Goal: Task Accomplishment & Management: Complete application form

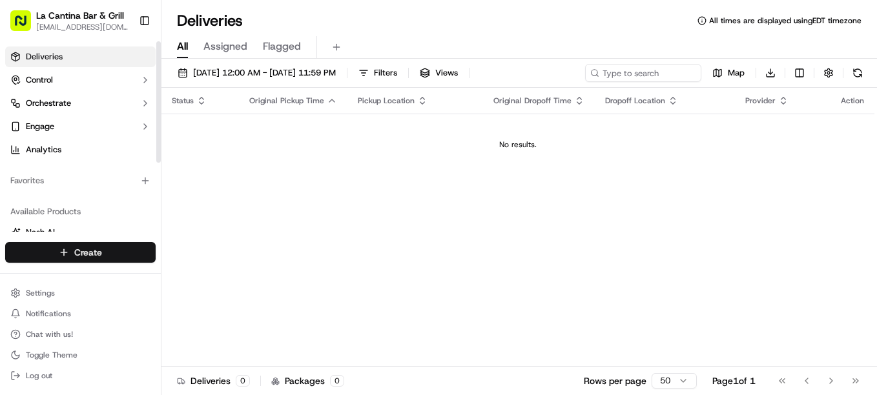
click at [129, 249] on html "La Cantina Bar & Grill [EMAIL_ADDRESS][DOMAIN_NAME] Toggle Sidebar Deliveries C…" at bounding box center [438, 197] width 877 height 395
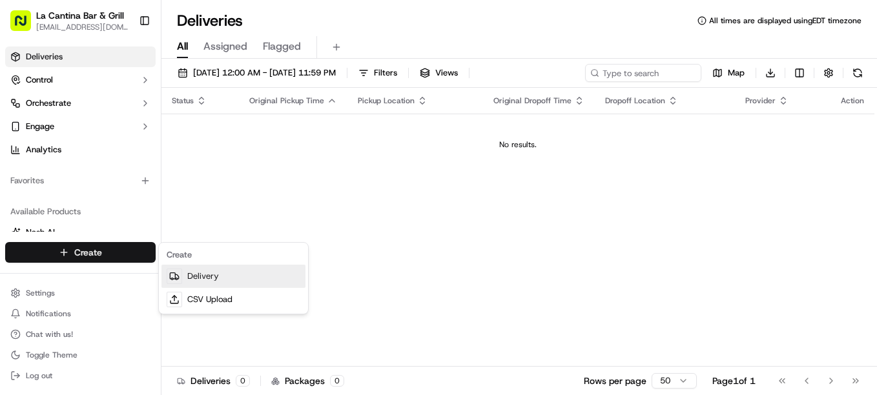
click at [214, 280] on link "Delivery" at bounding box center [233, 276] width 144 height 23
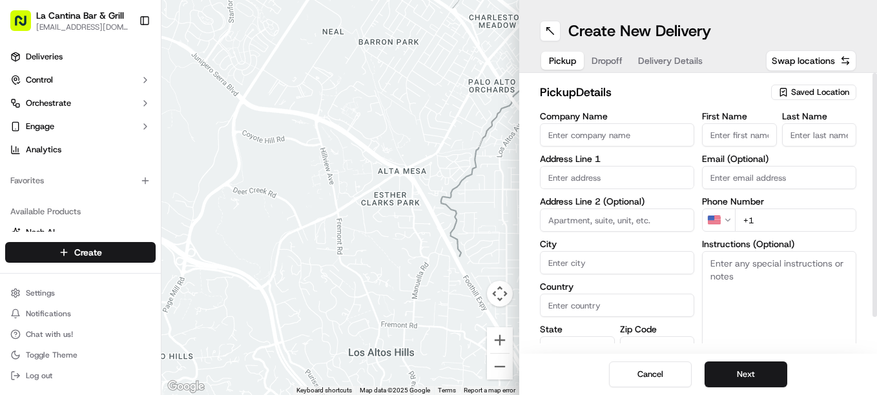
click at [638, 143] on input "Company Name" at bounding box center [617, 134] width 154 height 23
type input "La Cantina Bar & Grill"
type input "123 Norwich Road"
type input "Plainfield"
type input "United States"
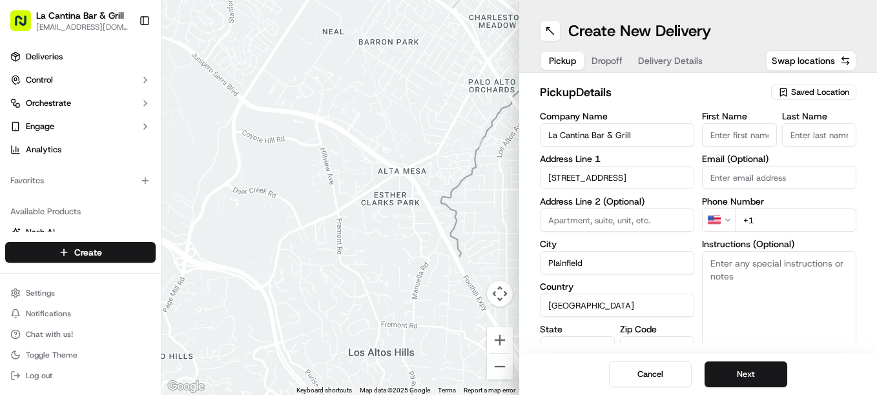
type input "CT"
type input "06374"
type input "David"
type input "Gamboa"
type input "dgamboa1974@gmail.com"
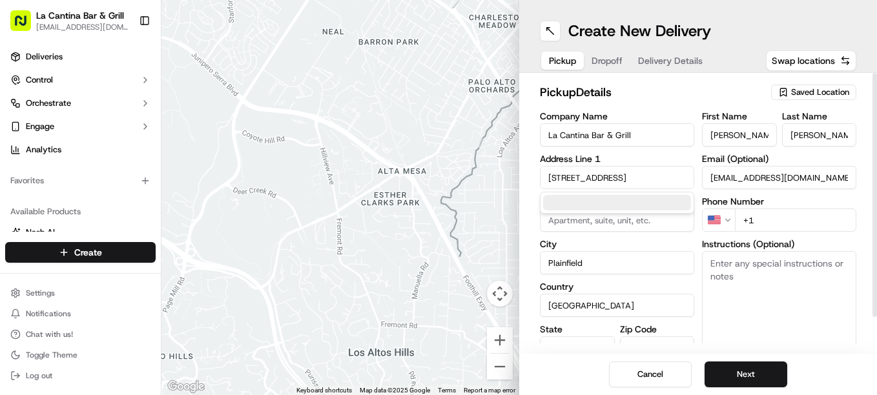
click at [781, 216] on input "+1" at bounding box center [795, 220] width 121 height 23
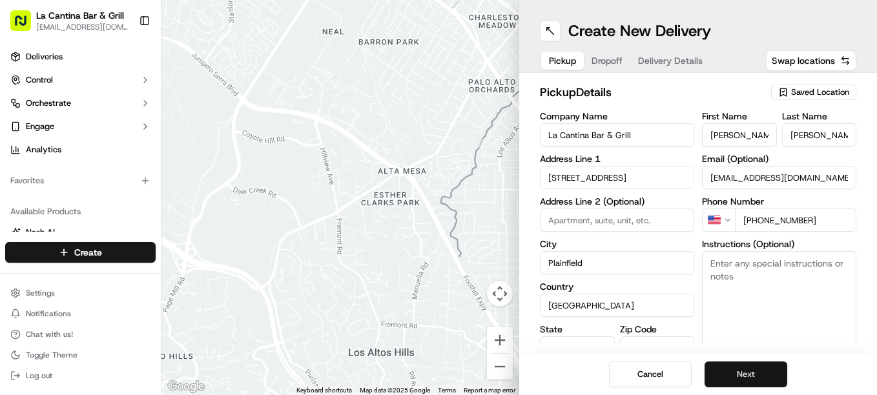
type input "+1 860 317 1117"
click at [784, 381] on button "Next" at bounding box center [746, 375] width 83 height 26
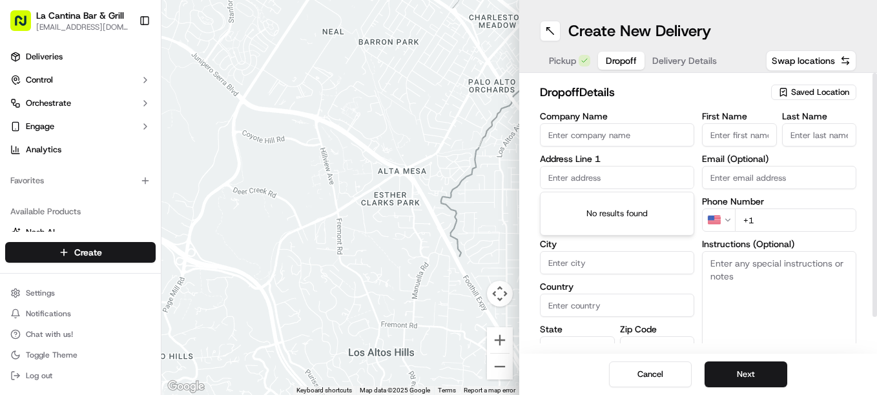
click at [628, 180] on input "text" at bounding box center [617, 177] width 154 height 23
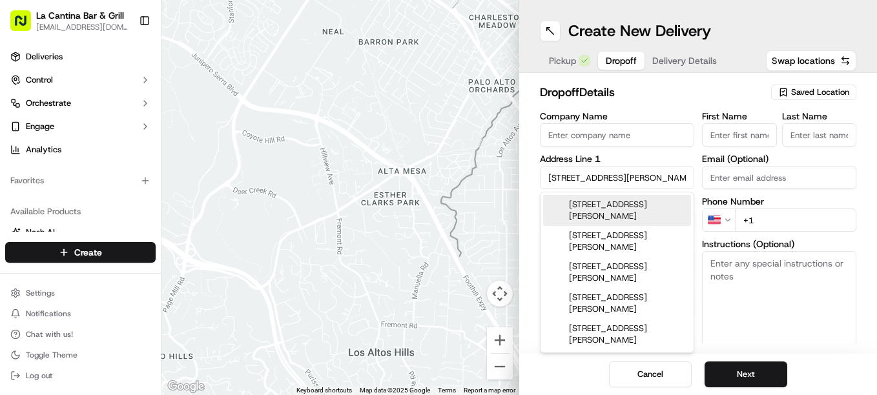
click at [625, 205] on div "18 Greene Avenue, Plainfield, CT" at bounding box center [617, 210] width 148 height 31
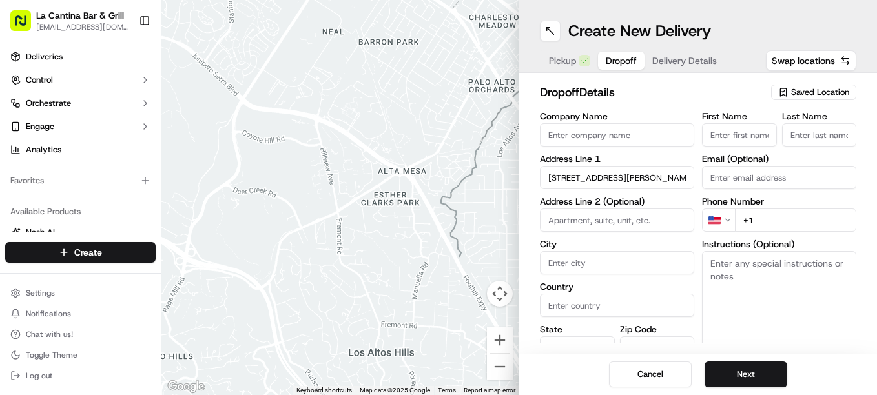
type input "[STREET_ADDRESS][PERSON_NAME]"
type input "Plainfield"
type input "United States"
type input "CT"
type input "06374"
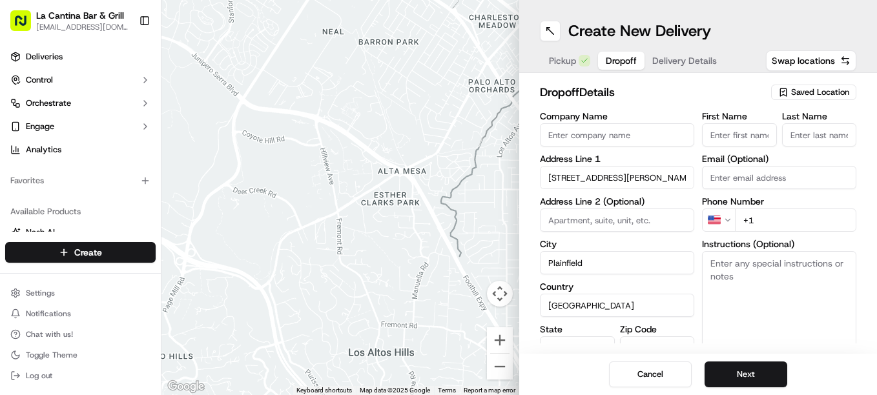
type input "18 Greene Avenue"
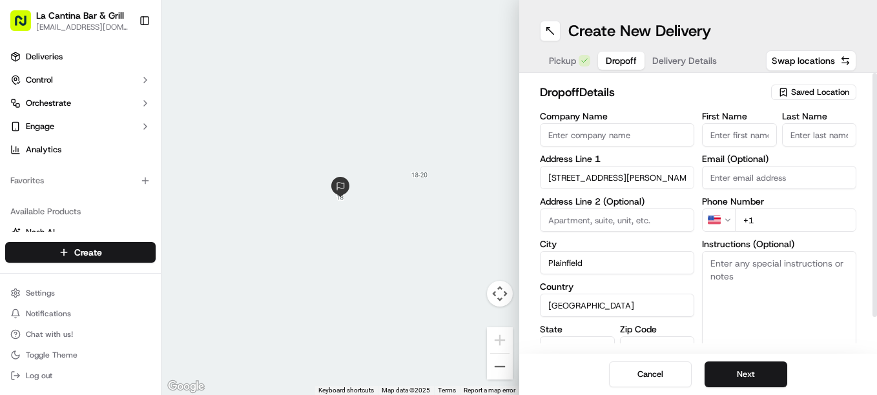
click at [722, 139] on input "First Name" at bounding box center [739, 134] width 75 height 23
type input "Dave"
click at [794, 136] on input "Last Name" at bounding box center [819, 134] width 75 height 23
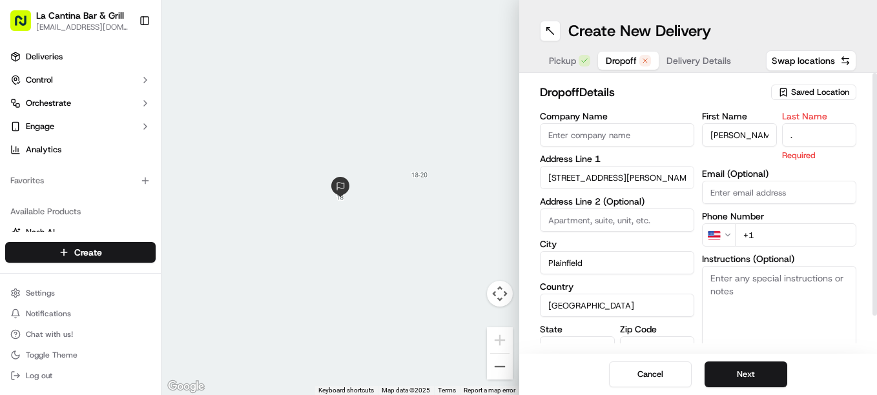
type input "."
click at [782, 244] on div "First Name Dave Last Name . Required Email (Optional) Phone Number US +1 Instru…" at bounding box center [779, 248] width 154 height 273
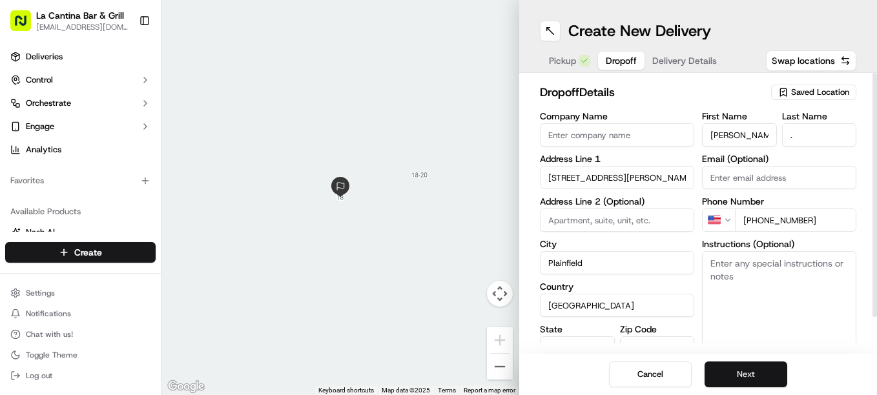
type input "+1 860 204 7248"
click at [771, 376] on button "Next" at bounding box center [746, 375] width 83 height 26
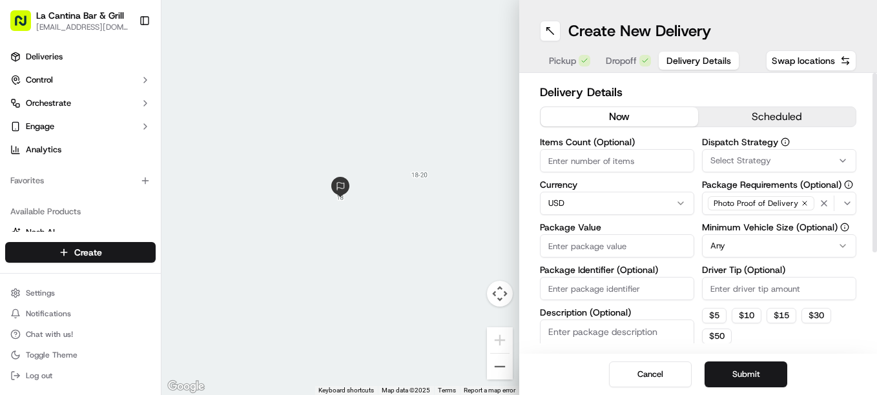
click at [634, 259] on div "Items Count (Optional) Currency USD Package Value Package Identifier (Optional)…" at bounding box center [617, 265] width 154 height 254
click at [640, 251] on input "Package Value" at bounding box center [617, 245] width 154 height 23
type input "42.50"
click at [833, 298] on input "Driver Tip (Optional)" at bounding box center [779, 288] width 154 height 23
type input "3"
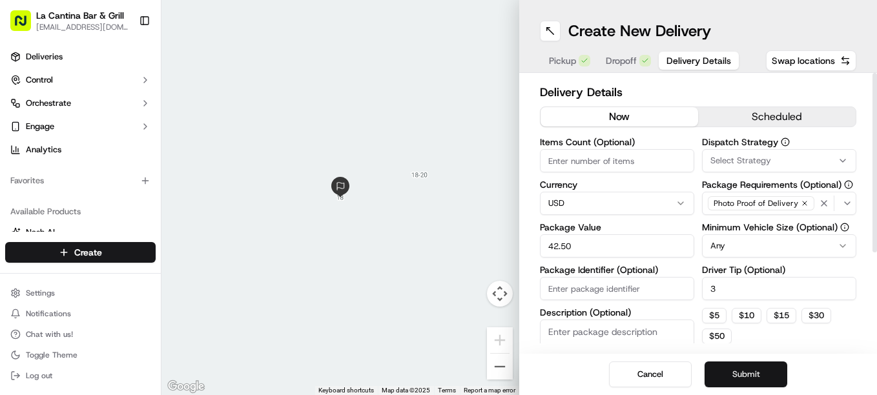
click at [751, 364] on button "Submit" at bounding box center [746, 375] width 83 height 26
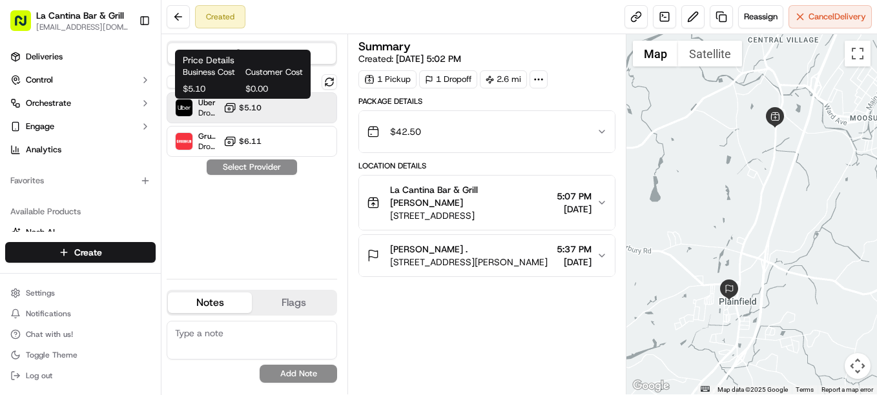
click at [262, 105] on span "$5.10" at bounding box center [250, 108] width 23 height 10
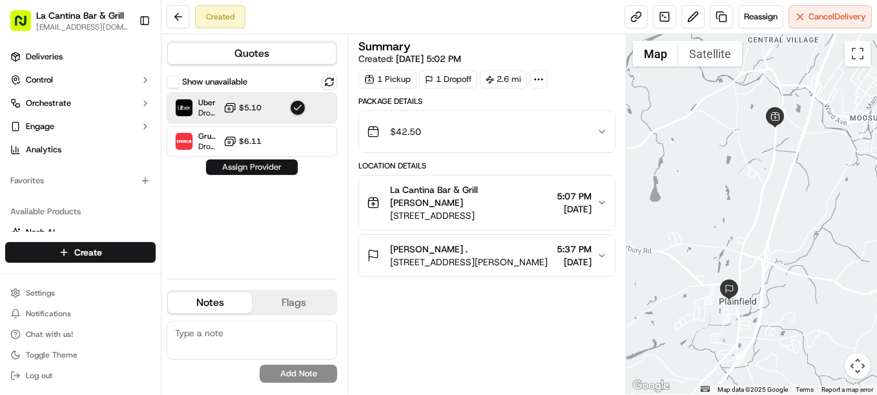
click at [265, 171] on button "Assign Provider" at bounding box center [252, 168] width 92 height 16
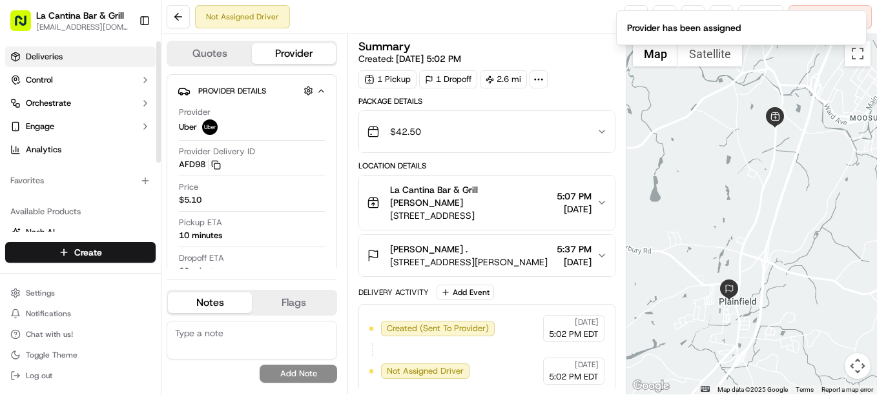
click at [105, 48] on link "Deliveries" at bounding box center [80, 57] width 150 height 21
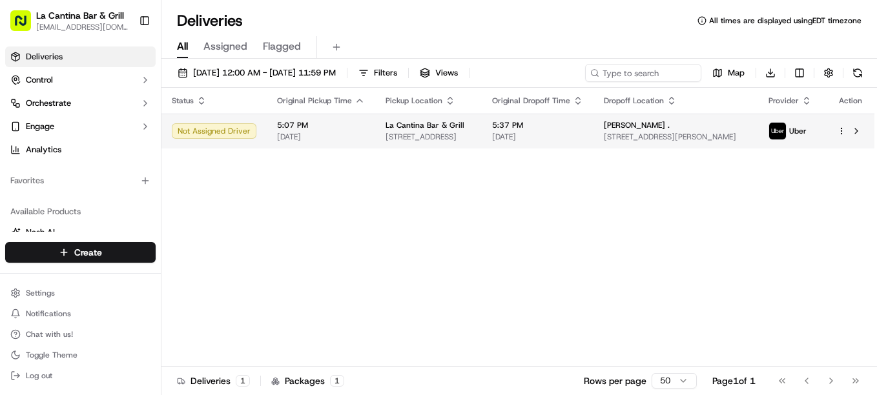
click at [366, 128] on td "5:07 PM 09/15/2025" at bounding box center [321, 131] width 109 height 35
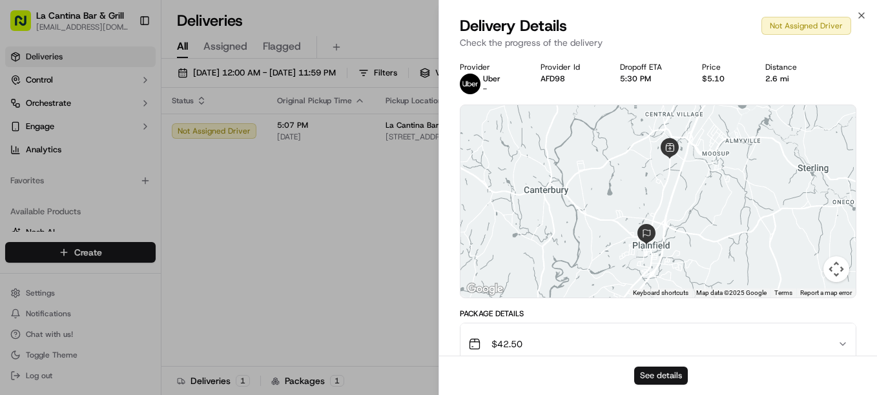
click at [656, 377] on button "See details" at bounding box center [661, 376] width 54 height 18
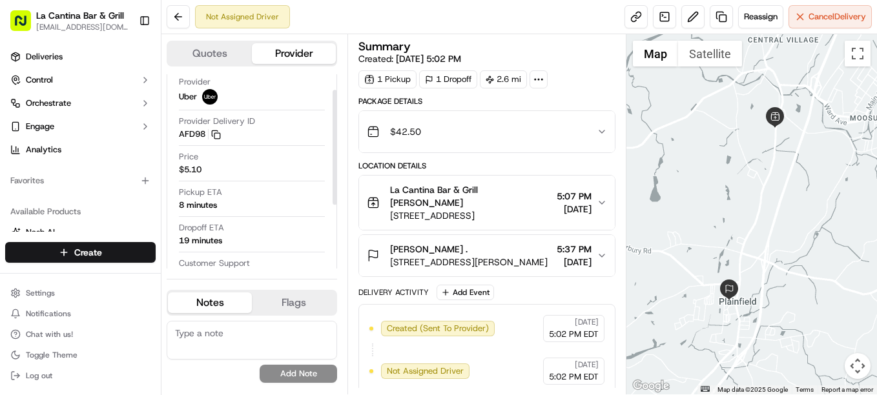
scroll to position [33, 0]
drag, startPoint x: 333, startPoint y: 146, endPoint x: 334, endPoint y: 165, distance: 19.4
click at [334, 165] on div at bounding box center [335, 151] width 5 height 115
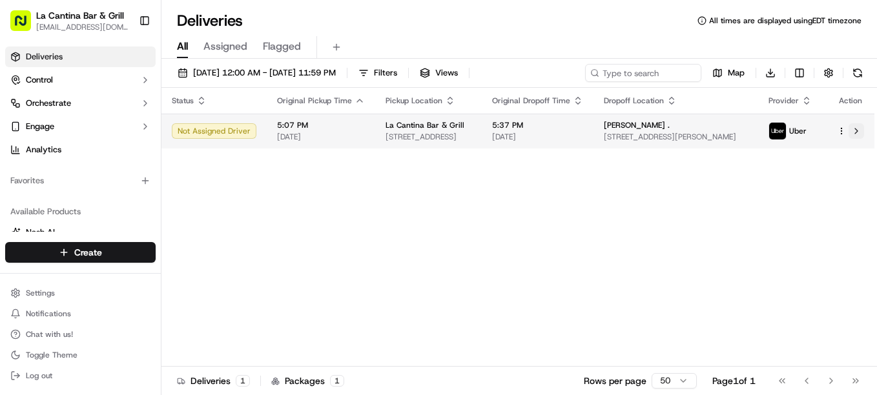
click at [856, 126] on button at bounding box center [857, 131] width 16 height 16
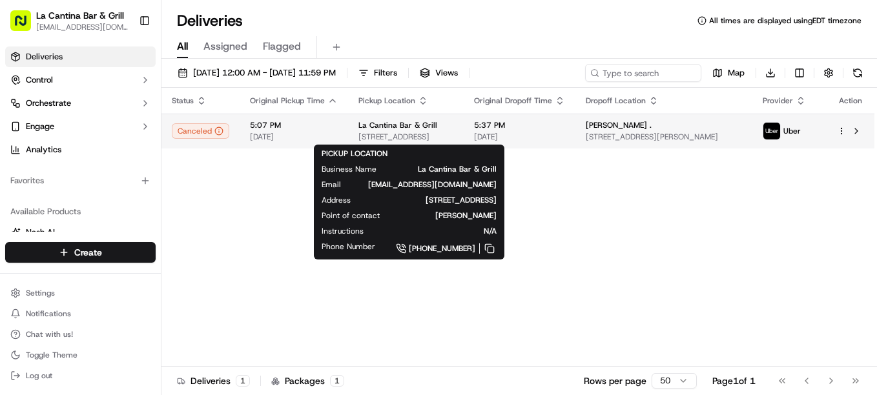
click at [386, 133] on span "[STREET_ADDRESS]" at bounding box center [405, 137] width 95 height 10
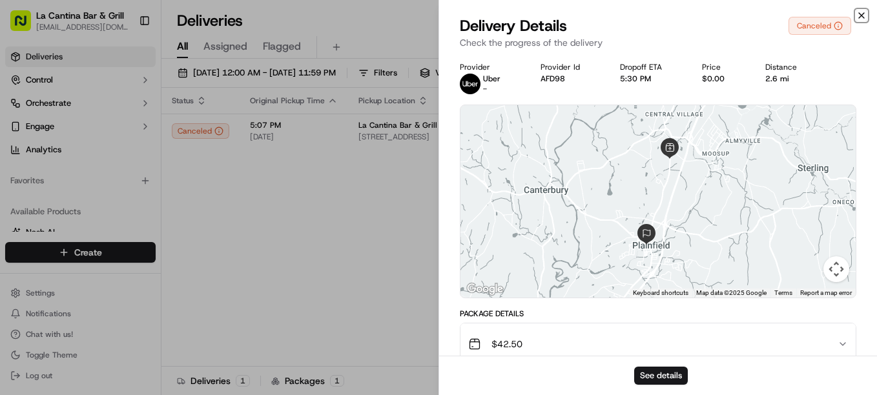
click at [864, 16] on icon "button" at bounding box center [861, 15] width 10 height 10
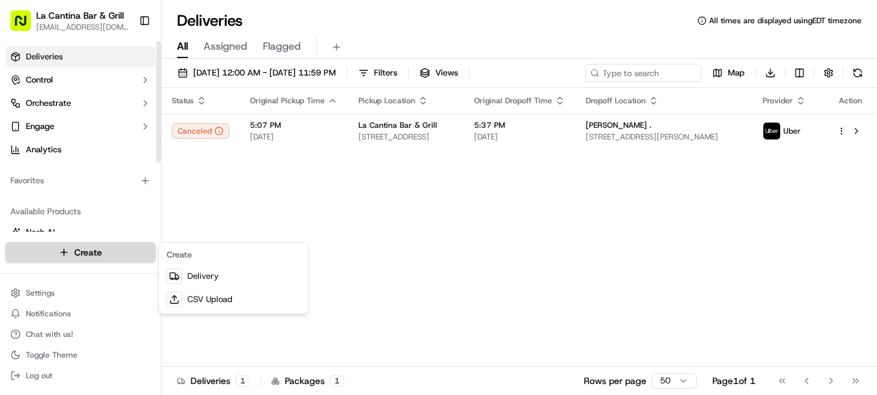
click at [112, 249] on html "La Cantina Bar & Grill lacantinabargrill@gmail.com Toggle Sidebar Deliveries Co…" at bounding box center [438, 197] width 877 height 395
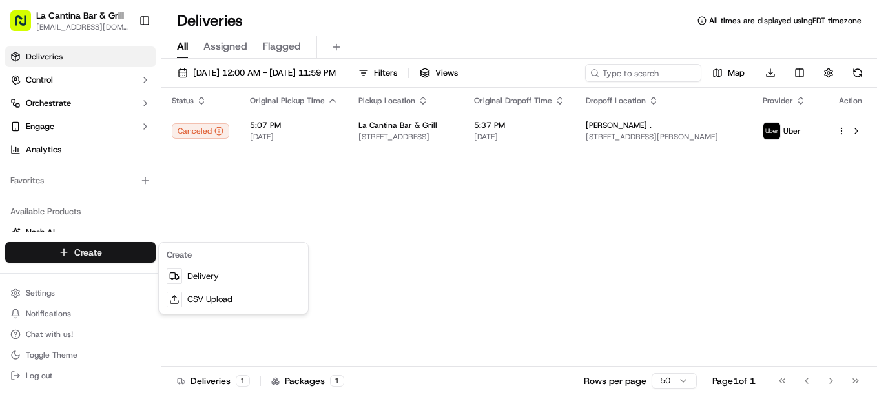
click at [201, 264] on div "Create" at bounding box center [233, 254] width 144 height 19
click at [206, 271] on link "Delivery" at bounding box center [233, 276] width 144 height 23
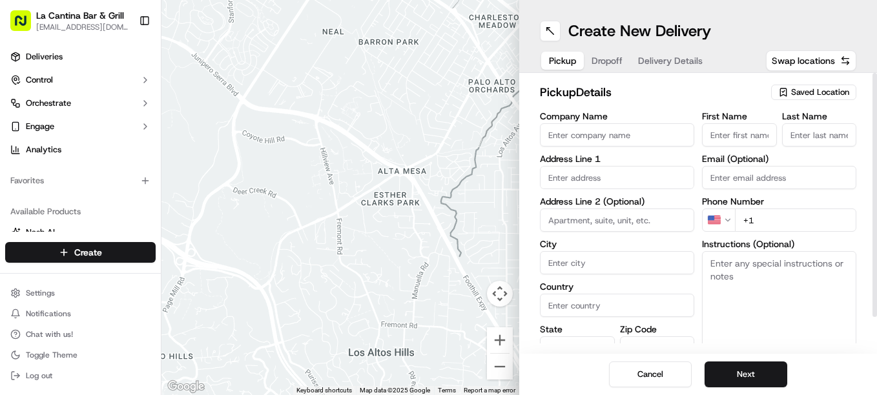
click at [587, 127] on input "Company Name" at bounding box center [617, 134] width 154 height 23
type input "La Cantina Bar & Grill"
type input "123 Norwich Road"
type input "Plainfield"
type input "United States"
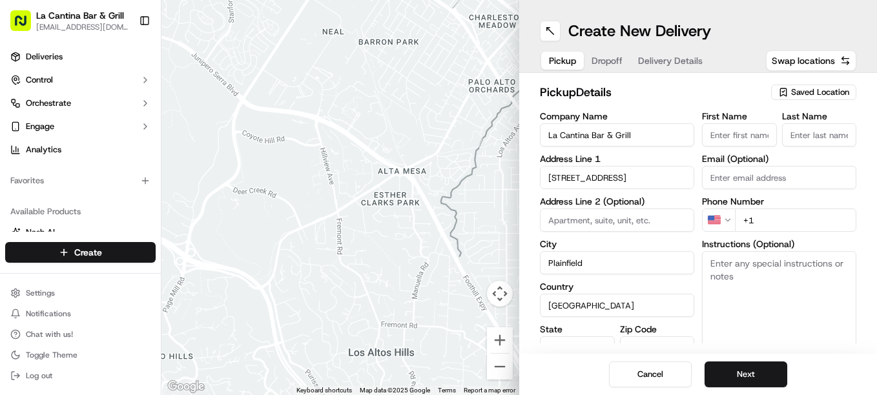
type input "CT"
type input "06374"
type input "David"
type input "Gamboa"
type input "dgamboa1974@gmail.com"
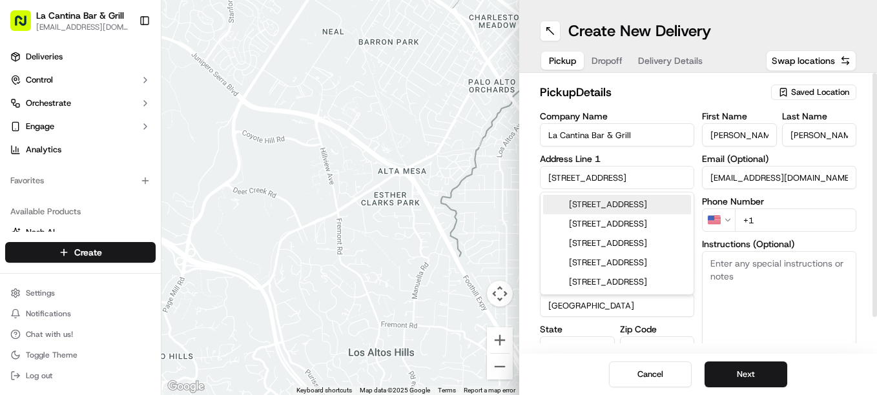
click at [838, 225] on input "+1" at bounding box center [795, 220] width 121 height 23
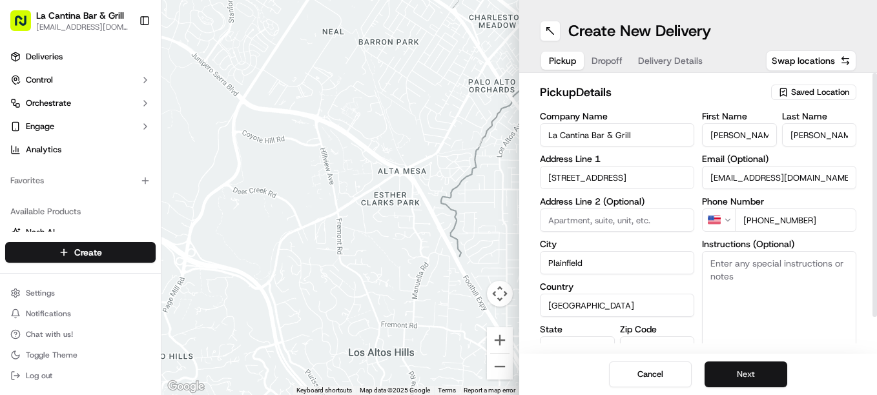
type input "+1 860 317 1117"
click at [723, 367] on button "Next" at bounding box center [746, 375] width 83 height 26
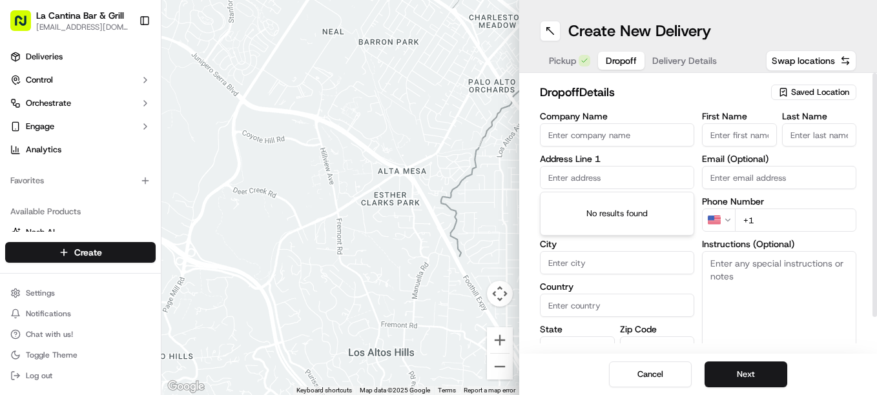
click at [594, 184] on input "text" at bounding box center [617, 177] width 154 height 23
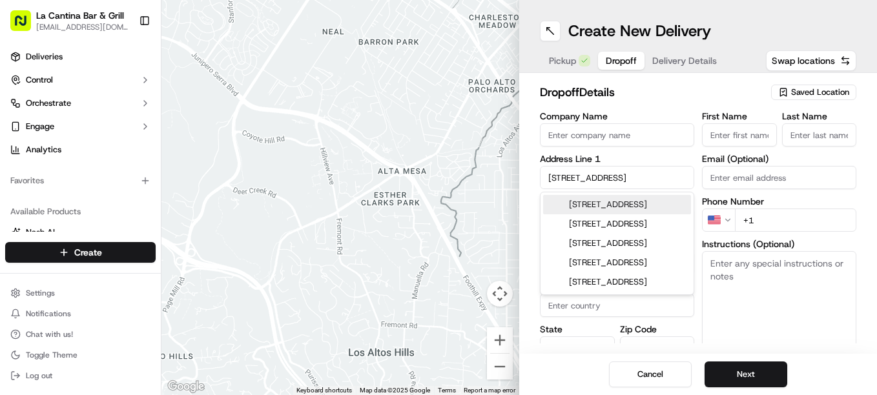
click at [679, 202] on div "45 Main St, Plainfield, Moosup, CT" at bounding box center [617, 204] width 148 height 19
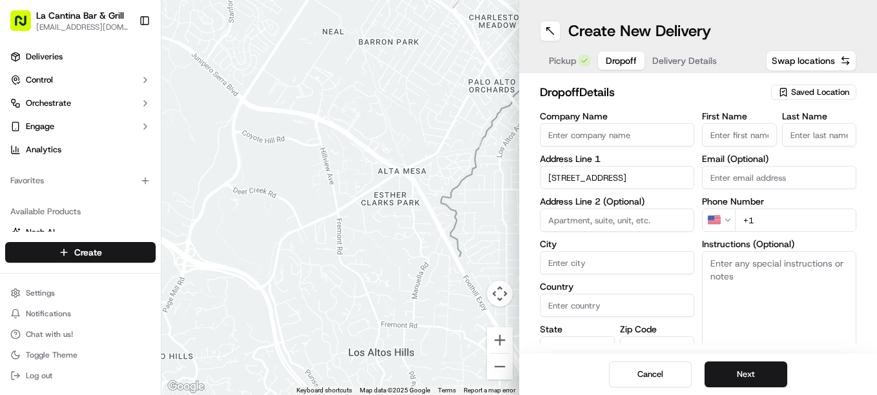
type input "45 E Main St, Moosup, CT 06354, USA"
type input "Plainfield"
type input "United States"
type input "CT"
type input "06354"
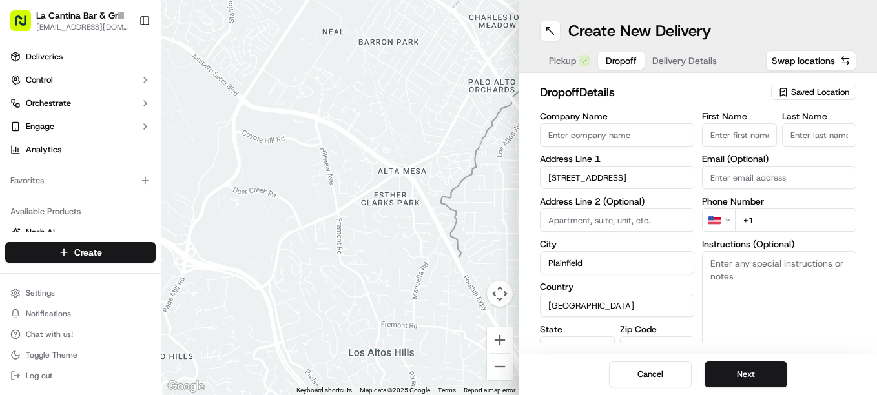
type input "45 East Main Street"
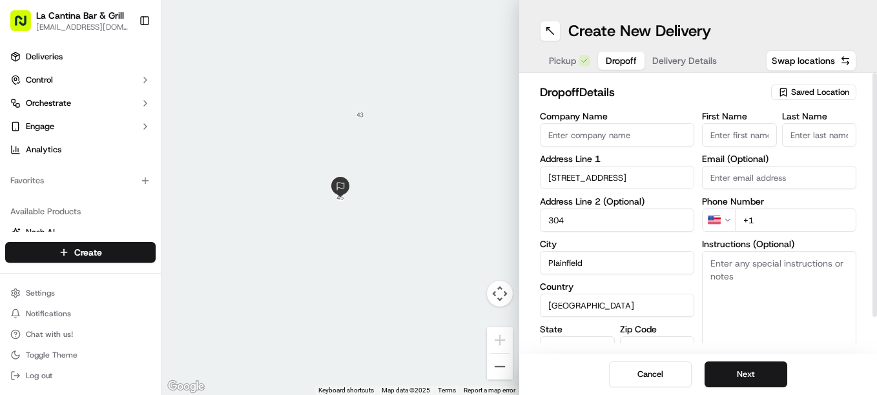
type input "304"
click at [714, 129] on input "First Name" at bounding box center [739, 134] width 75 height 23
type input "Angela"
type input "Creason"
click at [783, 215] on input "+1" at bounding box center [795, 220] width 121 height 23
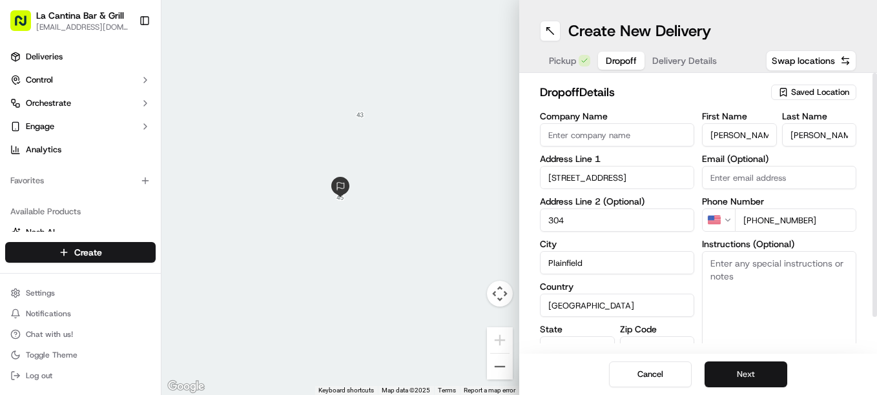
type input "+1 860 771 1098"
click at [769, 372] on button "Next" at bounding box center [746, 375] width 83 height 26
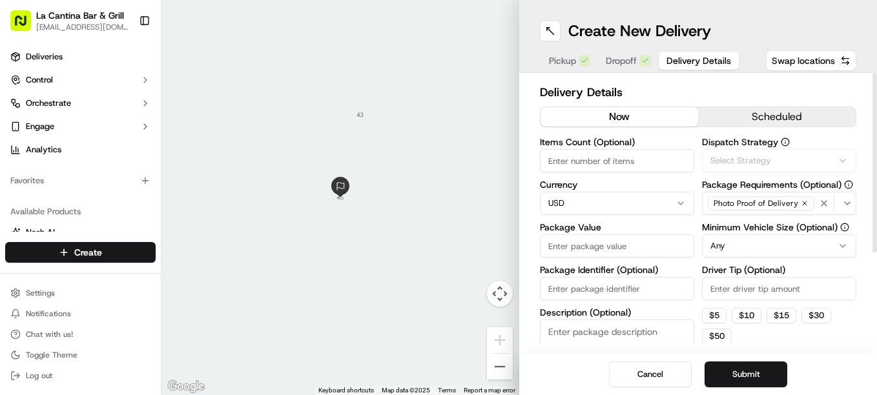
click at [574, 243] on input "Package Value" at bounding box center [617, 245] width 154 height 23
type input "34.96"
click at [758, 281] on input "Driver Tip (Optional)" at bounding box center [779, 288] width 154 height 23
type input "4.35"
click at [762, 386] on button "Submit" at bounding box center [746, 375] width 83 height 26
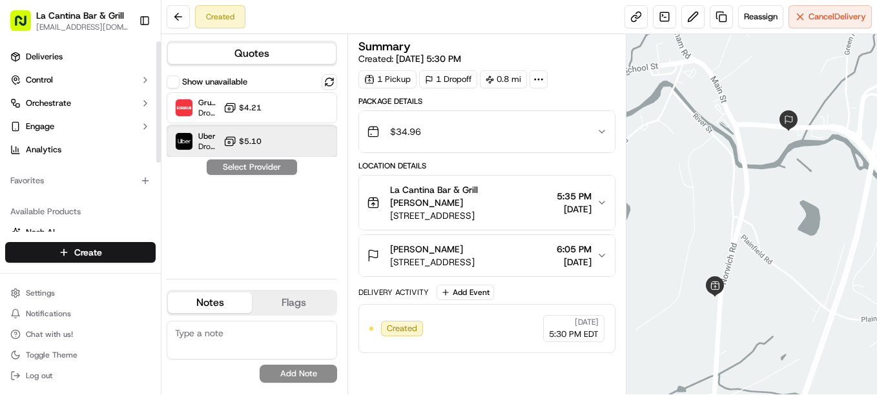
click at [232, 127] on div "Uber Dropoff ETA 24 minutes $5.10" at bounding box center [252, 141] width 171 height 31
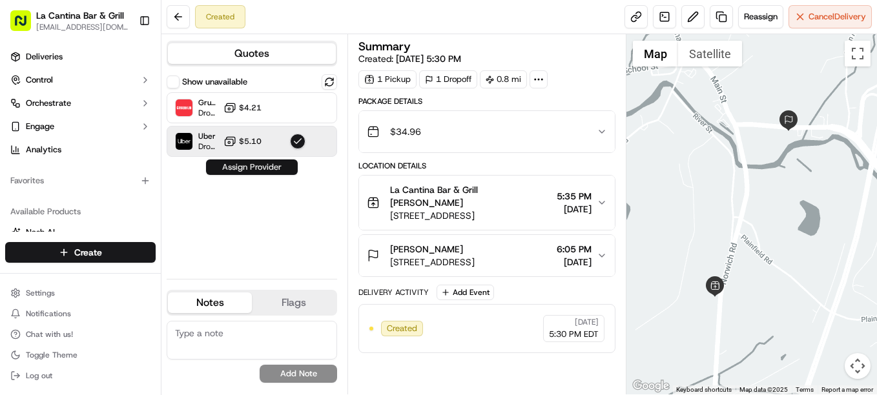
click at [251, 163] on button "Assign Provider" at bounding box center [252, 168] width 92 height 16
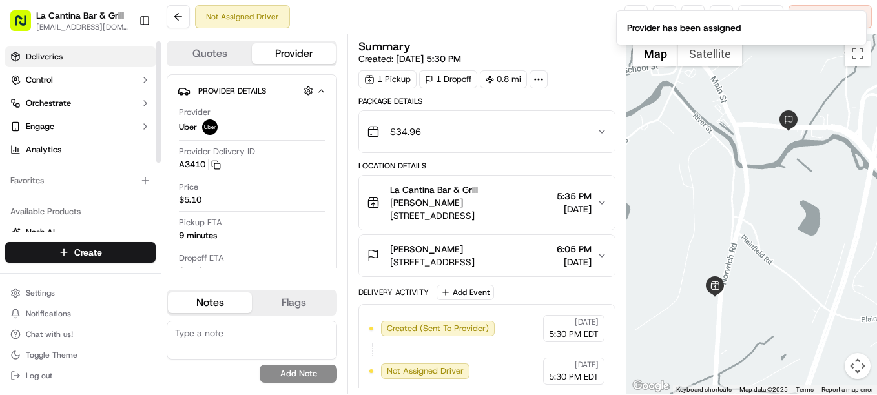
click at [92, 63] on link "Deliveries" at bounding box center [80, 57] width 150 height 21
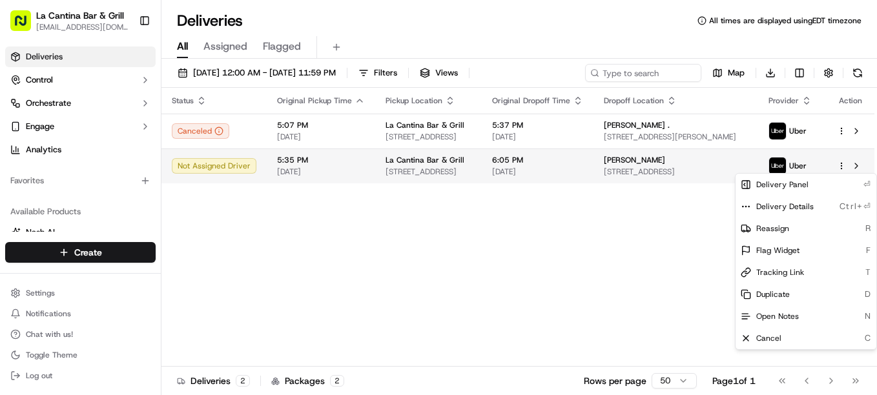
click at [842, 164] on html "La Cantina Bar & Grill lacantinabargrill@gmail.com Toggle Sidebar Deliveries Co…" at bounding box center [438, 197] width 877 height 395
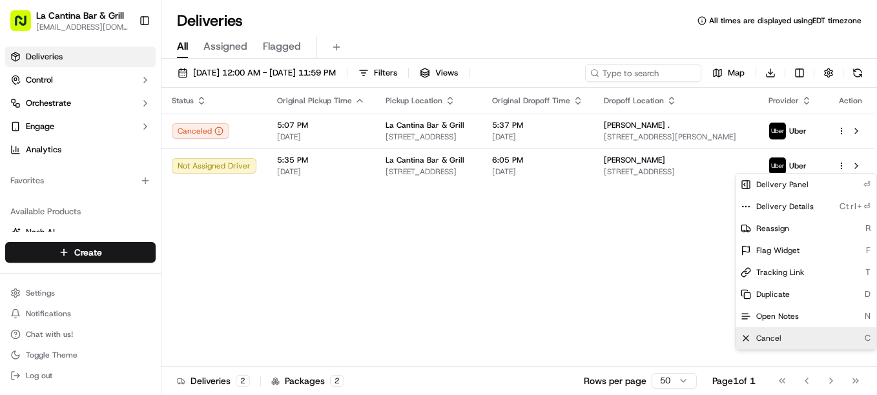
click at [812, 335] on div "Cancel C" at bounding box center [806, 338] width 141 height 22
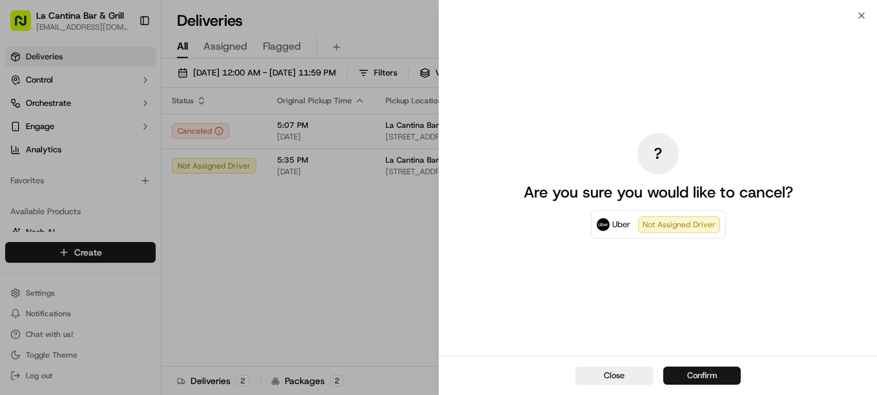
click at [709, 377] on button "Confirm" at bounding box center [702, 376] width 78 height 18
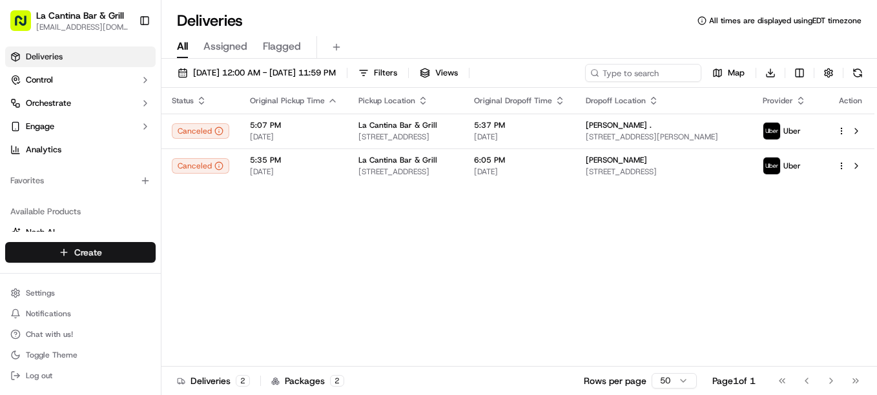
click at [132, 245] on html "La Cantina Bar & Grill lacantinabargrill@gmail.com Toggle Sidebar Deliveries Co…" at bounding box center [438, 197] width 877 height 395
click at [286, 275] on link "Delivery" at bounding box center [233, 276] width 144 height 23
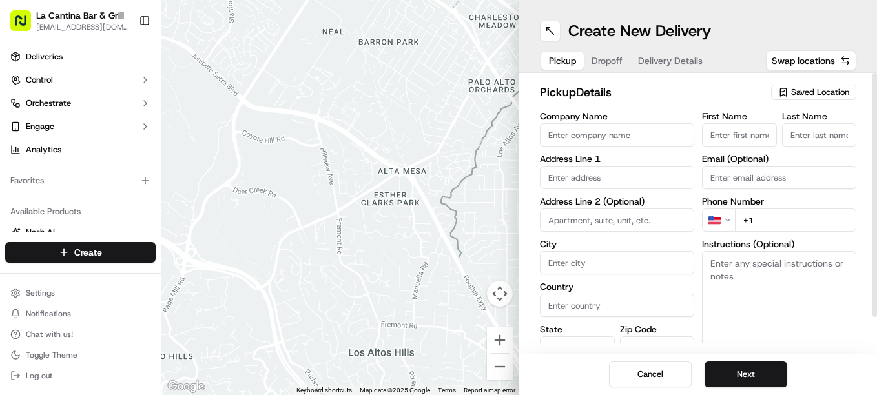
click at [596, 129] on input "Company Name" at bounding box center [617, 134] width 154 height 23
type input "La Cantina Bar & Grill"
type input "123 Norwich Road"
type input "Plainfield"
type input "United States"
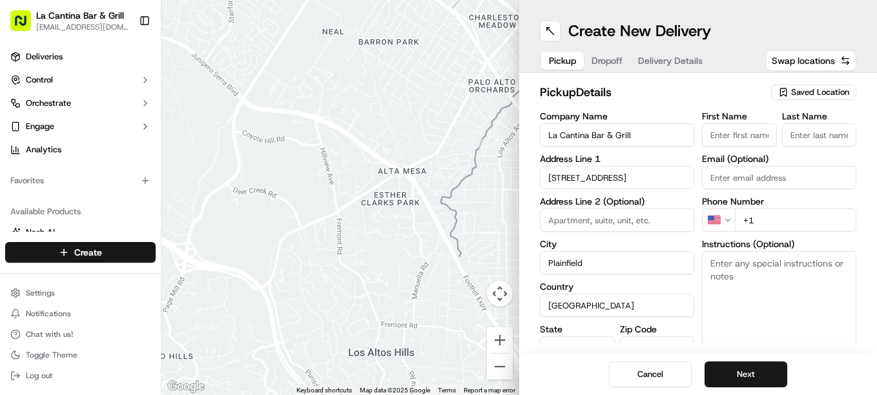
type input "CT"
type input "06374"
type input "David"
type input "Gamboa"
type input "dgamboa1974@gmail.com"
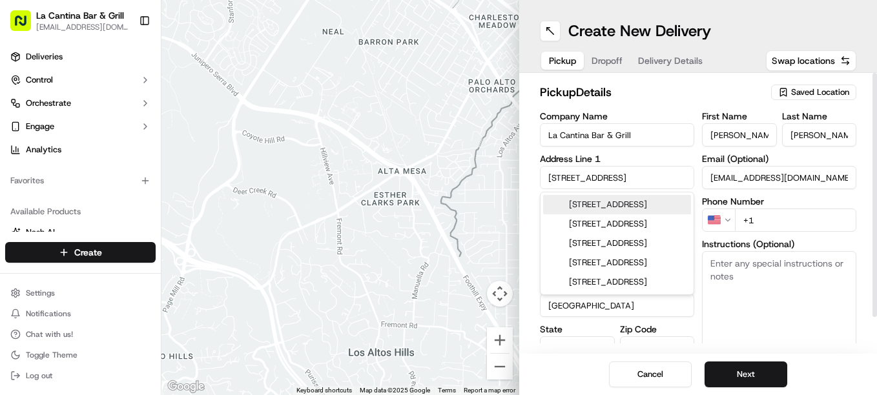
click at [806, 224] on input "+1" at bounding box center [795, 220] width 121 height 23
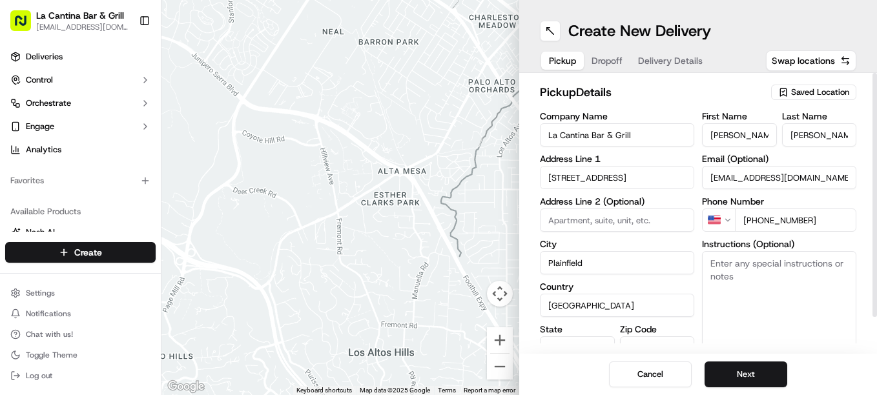
type input "+1 860 317 1117"
click at [753, 361] on div "Cancel Next" at bounding box center [698, 374] width 358 height 41
click at [754, 373] on button "Next" at bounding box center [746, 375] width 83 height 26
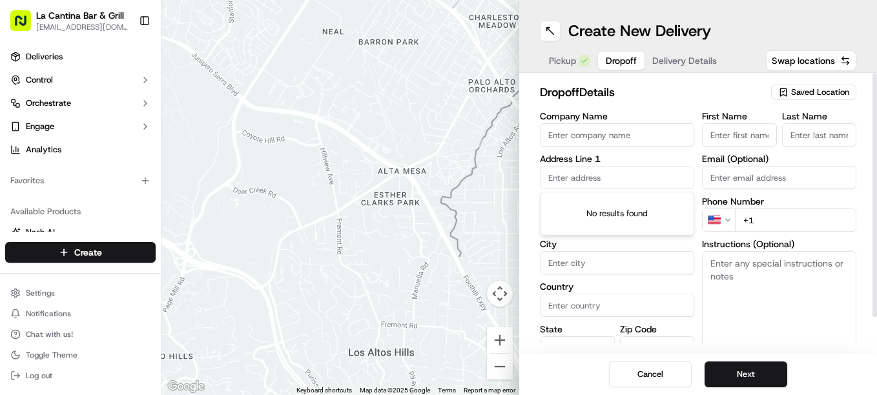
click at [620, 166] on input "text" at bounding box center [617, 177] width 154 height 23
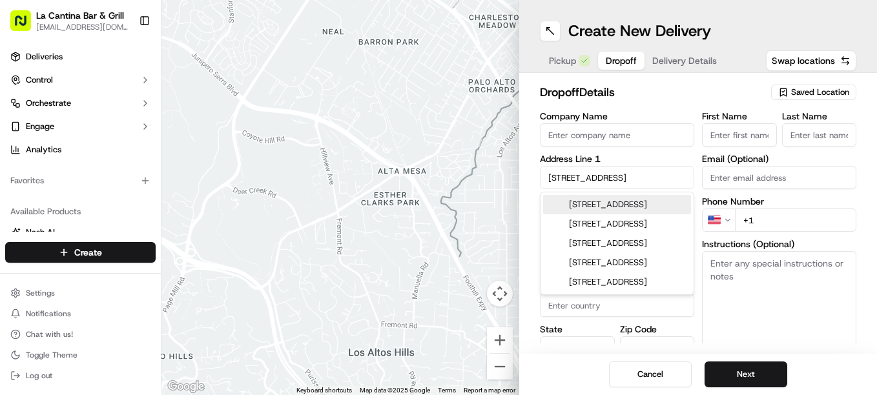
click at [651, 201] on div "45 Main Street, Plainfield, Moosup, CT" at bounding box center [617, 204] width 148 height 19
type input "45 E Main St, Moosup, CT 06354, USA"
type input "Plainfield"
type input "United States"
type input "CT"
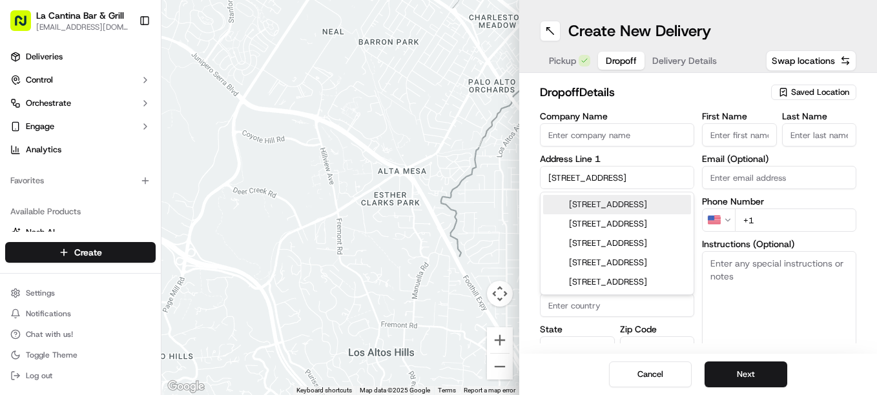
type input "06354"
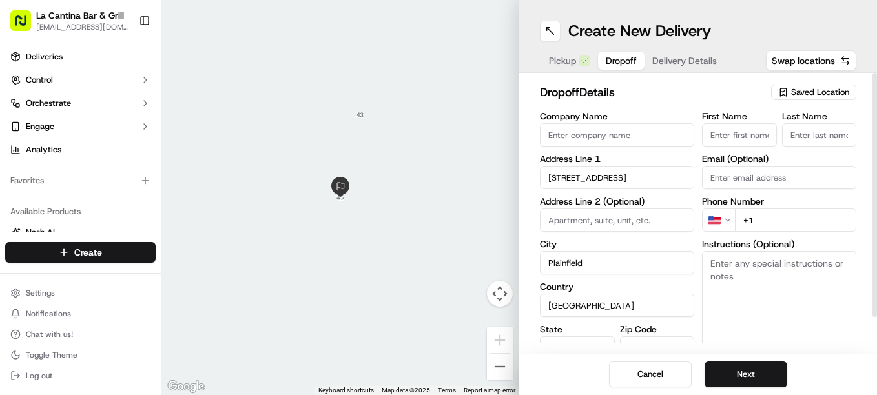
click at [581, 175] on input "45 East Main Street" at bounding box center [617, 177] width 154 height 23
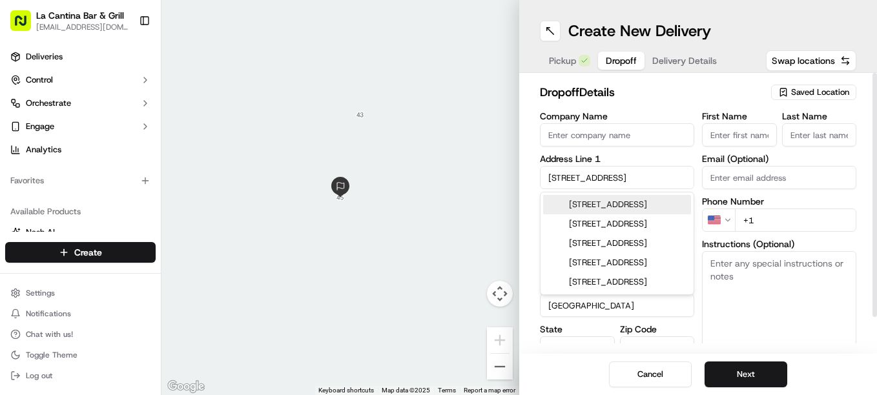
click at [651, 174] on input "45 Main Street" at bounding box center [617, 177] width 154 height 23
type input "45 Main Street"
click at [724, 123] on input "First Name" at bounding box center [739, 134] width 75 height 23
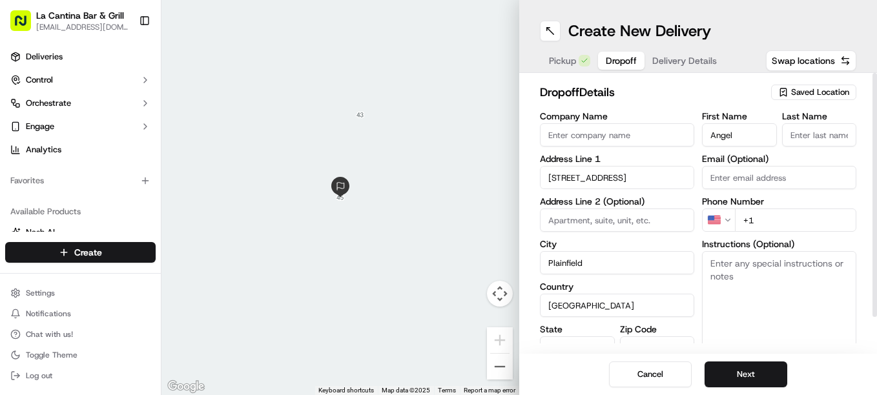
type input "Angela"
type input "APT 304"
type input "Creason"
type input "Angela"
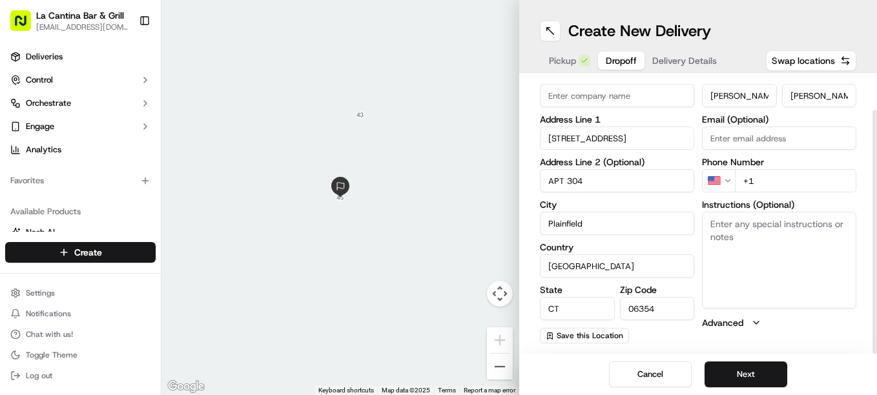
drag, startPoint x: 876, startPoint y: 200, endPoint x: 879, endPoint y: 276, distance: 76.3
click at [876, 276] on div at bounding box center [875, 232] width 5 height 244
click at [495, 357] on button "Zoom out" at bounding box center [500, 367] width 26 height 26
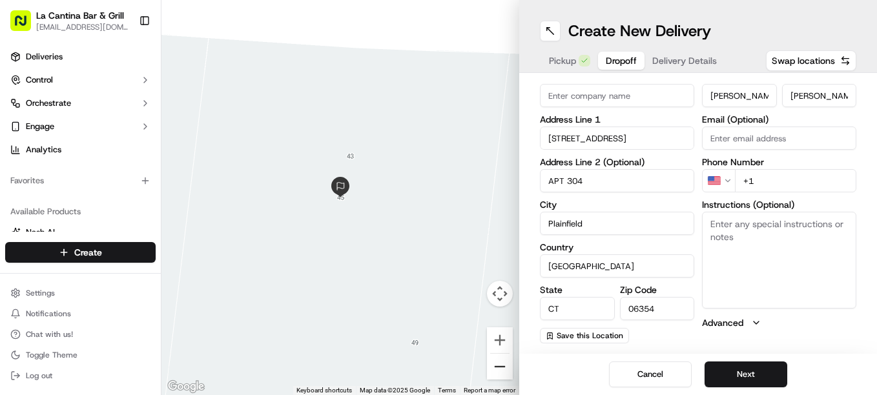
click at [495, 357] on button "Zoom out" at bounding box center [500, 367] width 26 height 26
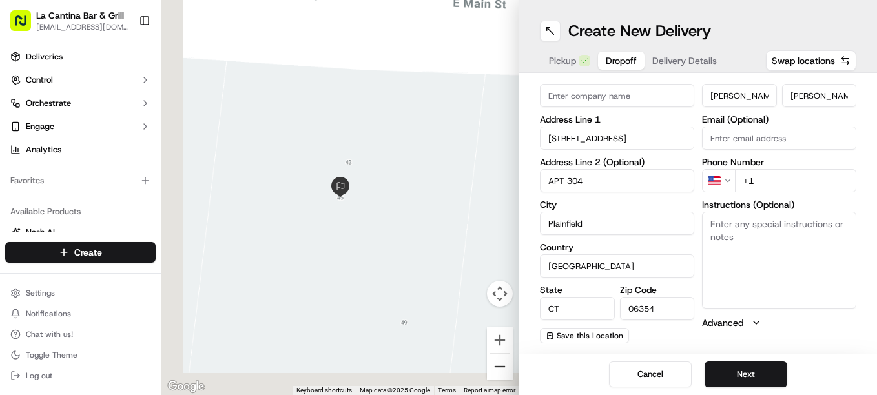
click at [495, 357] on button "Zoom out" at bounding box center [500, 367] width 26 height 26
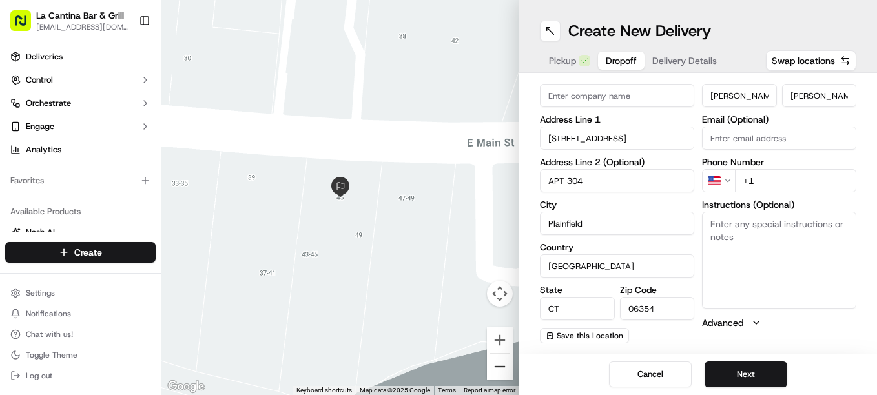
click at [495, 357] on button "Zoom out" at bounding box center [500, 367] width 26 height 26
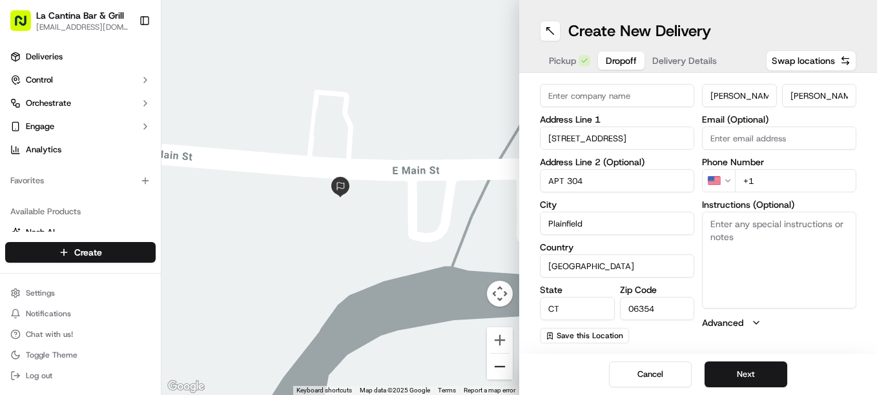
click at [495, 357] on button "Zoom out" at bounding box center [500, 367] width 26 height 26
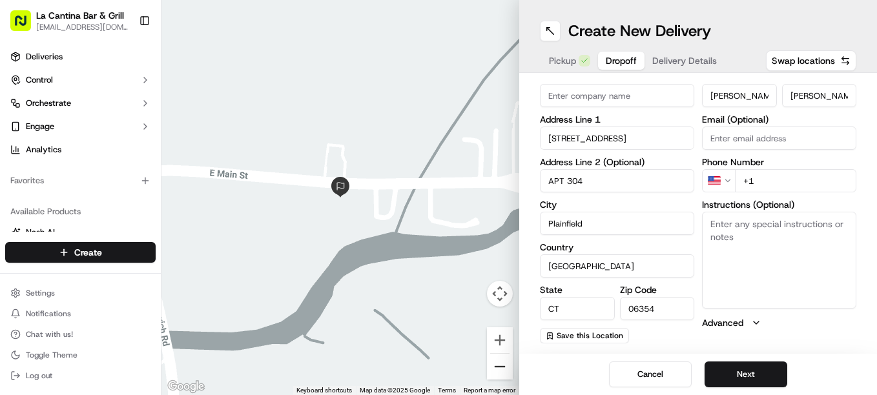
click at [495, 357] on button "Zoom out" at bounding box center [500, 367] width 26 height 26
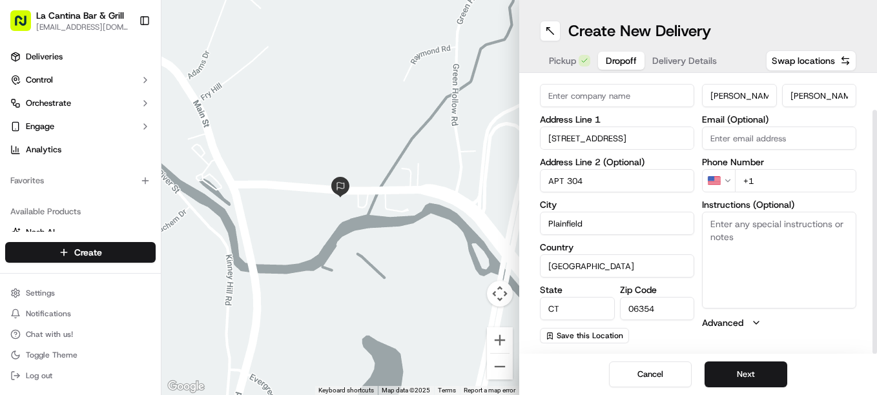
click at [651, 311] on input "06354" at bounding box center [657, 308] width 75 height 23
type input "06374"
click at [786, 181] on input "+1" at bounding box center [795, 180] width 121 height 23
click at [569, 189] on input "APT 304" at bounding box center [617, 180] width 154 height 23
type input "304"
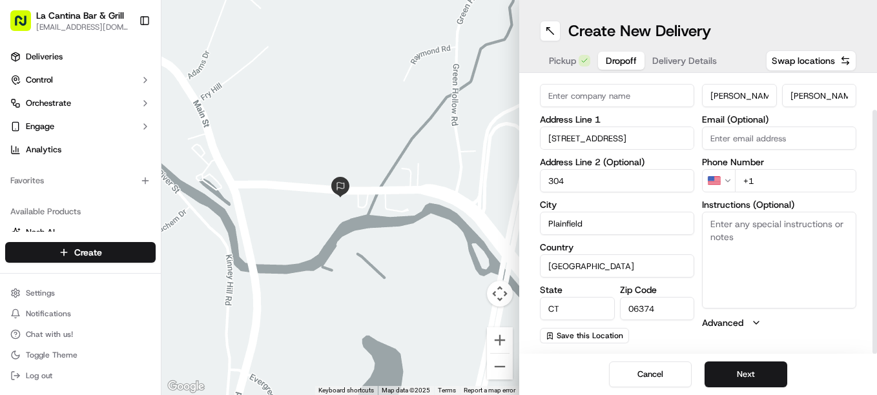
click at [579, 147] on input "45 Main Street" at bounding box center [617, 138] width 154 height 23
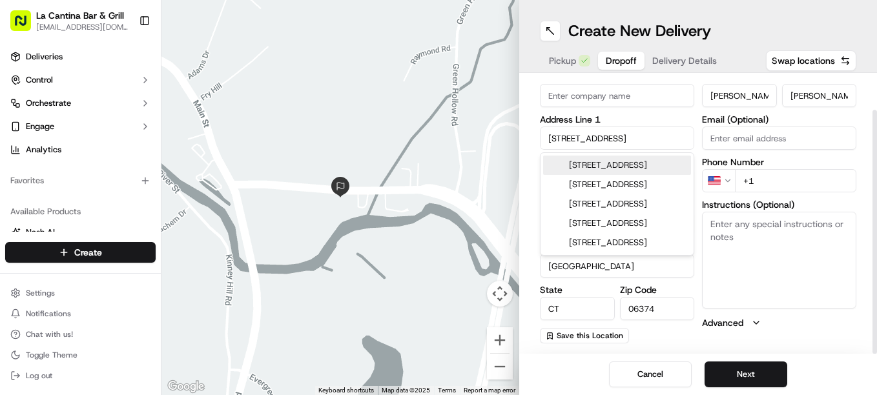
click at [610, 136] on input "45 Main Street" at bounding box center [617, 138] width 154 height 23
click at [615, 164] on div "45 Main Street, Plainfield, Moosup, CT" at bounding box center [617, 165] width 148 height 19
type input "45 E Main St, Moosup, CT 06354, USA"
type input "06354"
click at [587, 143] on input "45 East Main Street" at bounding box center [617, 138] width 154 height 23
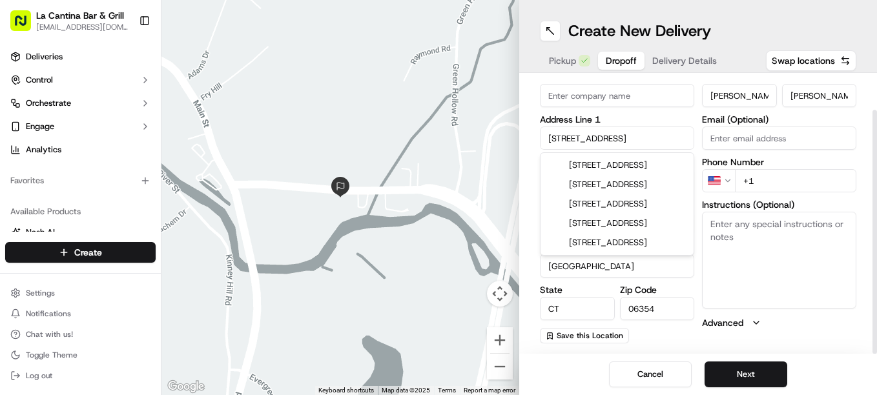
click at [585, 146] on input "45 East Main Street" at bounding box center [617, 138] width 154 height 23
click at [582, 142] on input "45 East Main Street" at bounding box center [617, 138] width 154 height 23
click at [629, 144] on input "45 Main Street" at bounding box center [617, 138] width 154 height 23
click at [626, 175] on div "45 Main Street, Plainfield, Moosup, CT" at bounding box center [617, 165] width 148 height 19
click at [579, 142] on input "45 East Main Street" at bounding box center [617, 138] width 154 height 23
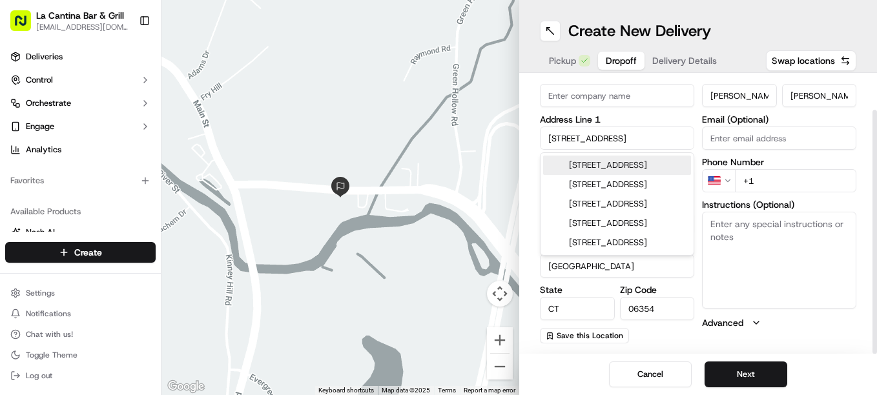
click at [651, 147] on input "45 Main Street" at bounding box center [617, 138] width 154 height 23
type input "45 Main Street"
click at [664, 345] on div "dropoff Details Saved Location Company Name Address Line 1 45 Main Street Addre…" at bounding box center [698, 213] width 358 height 281
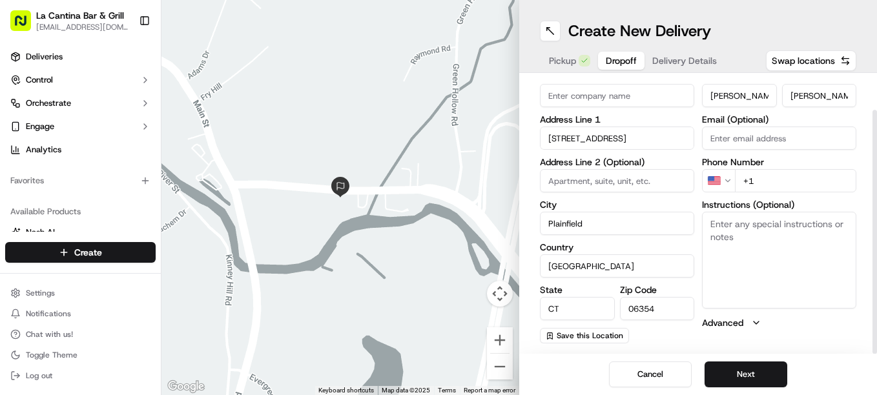
click at [650, 304] on input "06354" at bounding box center [657, 308] width 75 height 23
type input "06374"
click at [760, 184] on input "+1" at bounding box center [795, 180] width 121 height 23
type input "+1 860 771 1098"
click at [751, 371] on button "Next" at bounding box center [746, 375] width 83 height 26
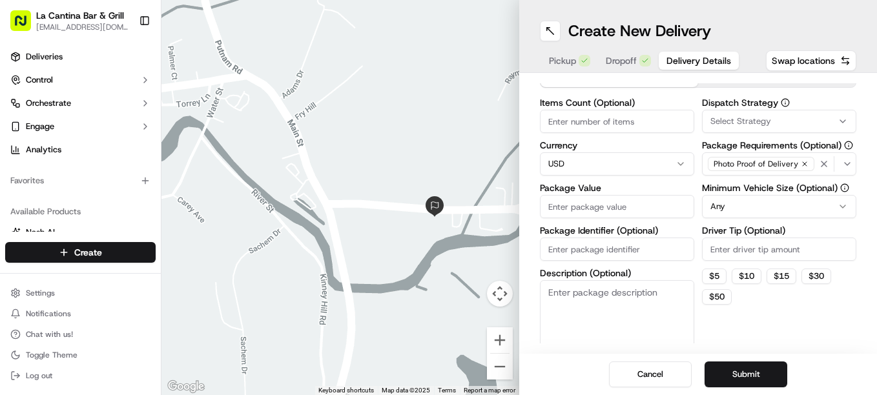
drag, startPoint x: 347, startPoint y: 244, endPoint x: 445, endPoint y: 262, distance: 99.3
click at [445, 262] on div at bounding box center [340, 197] width 358 height 395
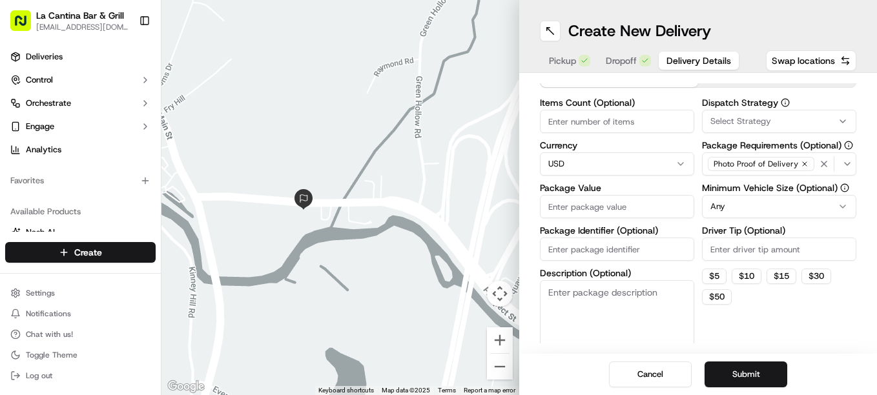
drag, startPoint x: 453, startPoint y: 254, endPoint x: 332, endPoint y: 242, distance: 122.0
click at [330, 244] on div at bounding box center [340, 197] width 358 height 395
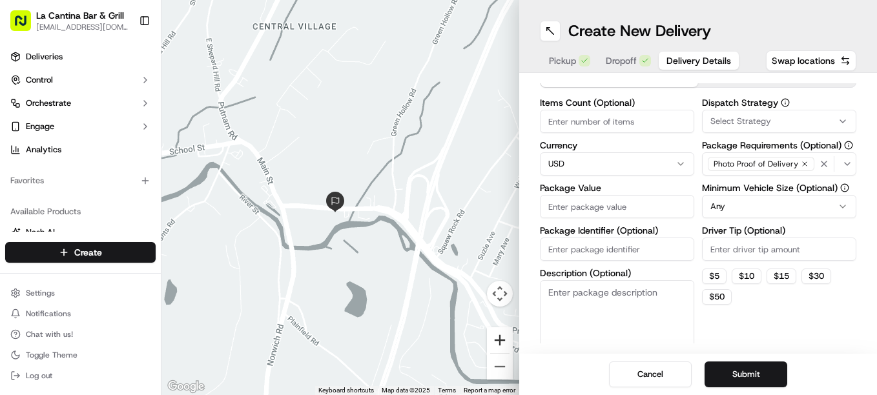
click at [502, 338] on button "Zoom in" at bounding box center [500, 340] width 26 height 26
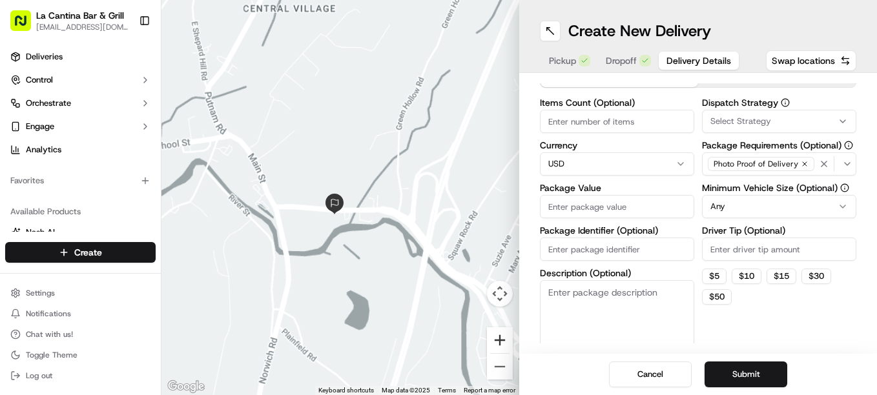
click at [502, 338] on button "Zoom in" at bounding box center [500, 340] width 26 height 26
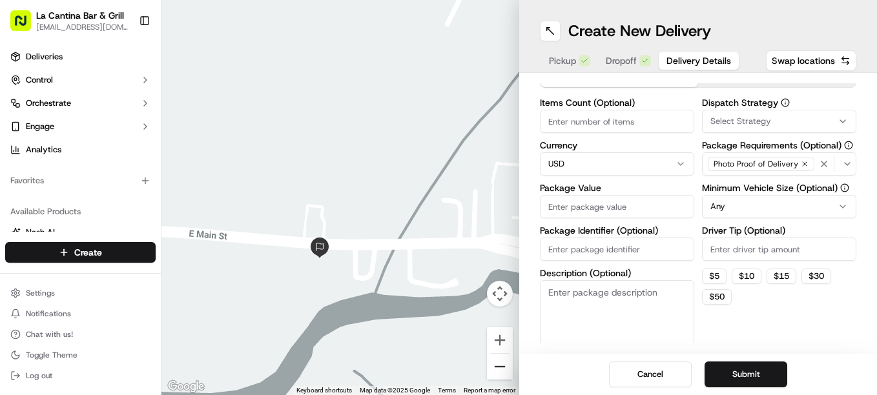
click at [499, 356] on button "Zoom out" at bounding box center [500, 367] width 26 height 26
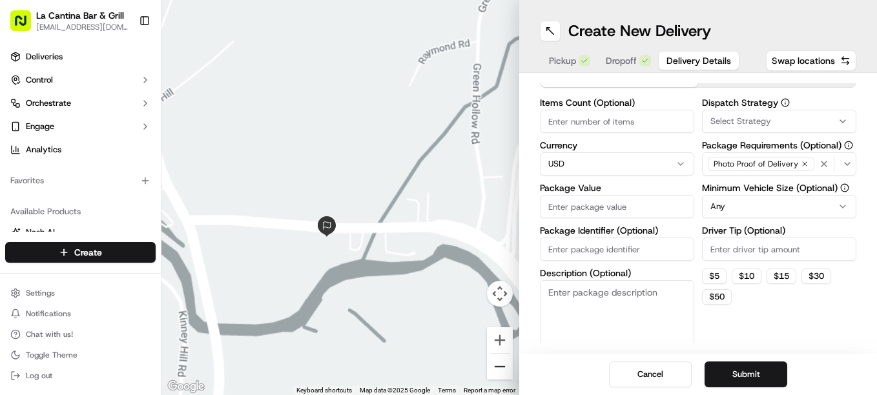
click at [499, 356] on button "Zoom out" at bounding box center [500, 367] width 26 height 26
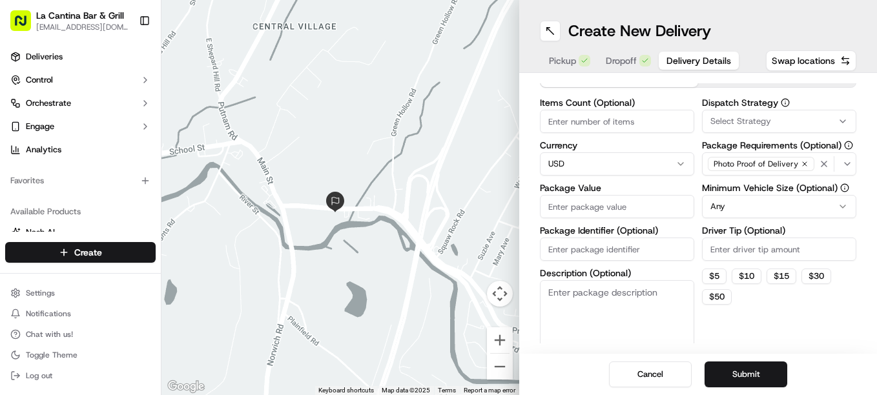
click at [539, 34] on div "Create New Delivery Pickup Dropoff Delivery Details Swap locations" at bounding box center [698, 36] width 358 height 73
click at [559, 30] on button at bounding box center [550, 31] width 21 height 21
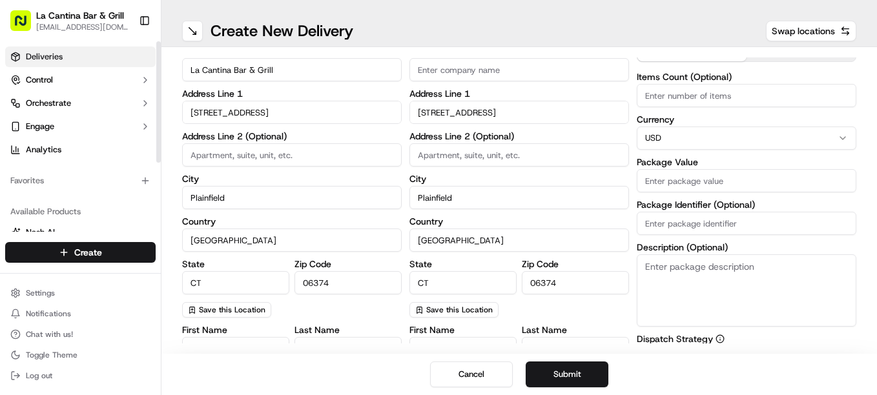
click at [43, 54] on span "Deliveries" at bounding box center [44, 57] width 37 height 12
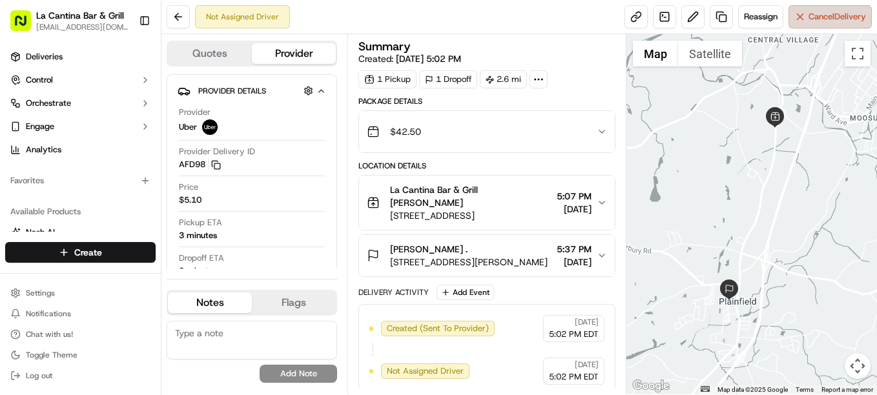
click at [818, 13] on span "Cancel Delivery" at bounding box center [837, 17] width 57 height 12
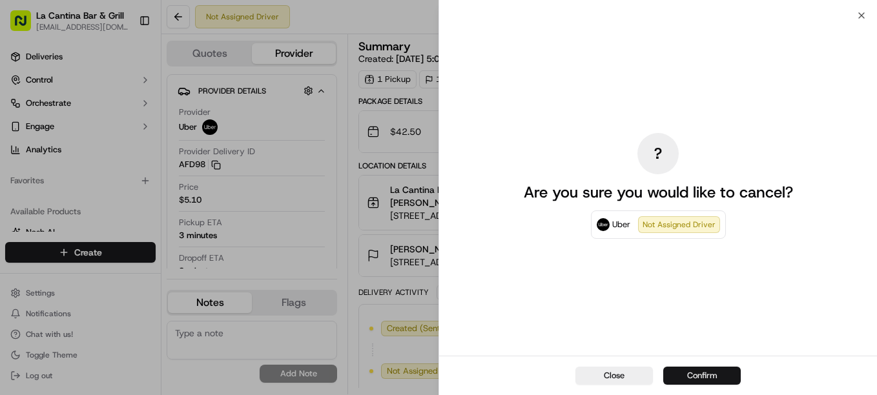
click at [714, 372] on button "Confirm" at bounding box center [702, 376] width 78 height 18
